Goal: Check status: Check status

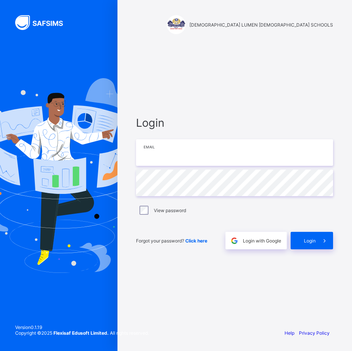
click at [165, 156] on input "email" at bounding box center [234, 152] width 197 height 27
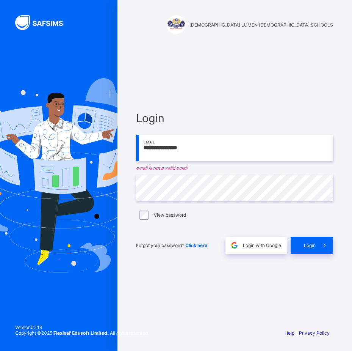
type input "**********"
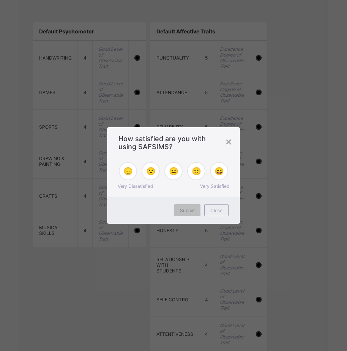
scroll to position [765, 0]
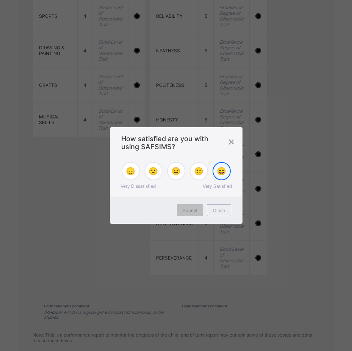
click at [222, 174] on span "😄" at bounding box center [221, 170] width 9 height 9
click at [196, 211] on span "Submit" at bounding box center [190, 210] width 15 height 6
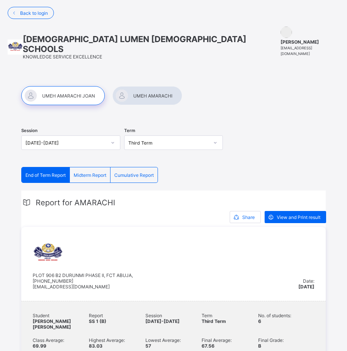
scroll to position [0, 0]
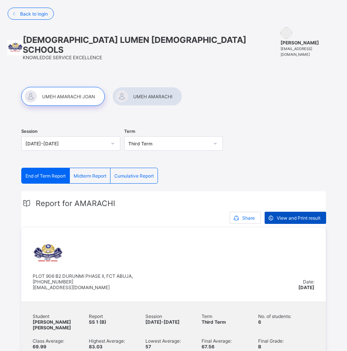
click at [299, 215] on span "View and Print result" at bounding box center [298, 218] width 44 height 6
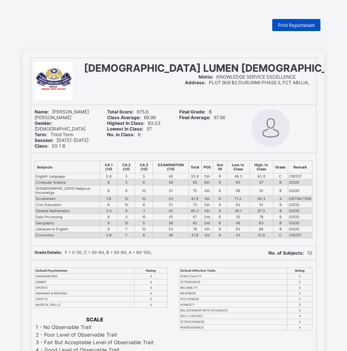
click at [301, 25] on span "Print Reportsheet" at bounding box center [296, 25] width 37 height 6
